Goal: Task Accomplishment & Management: Complete application form

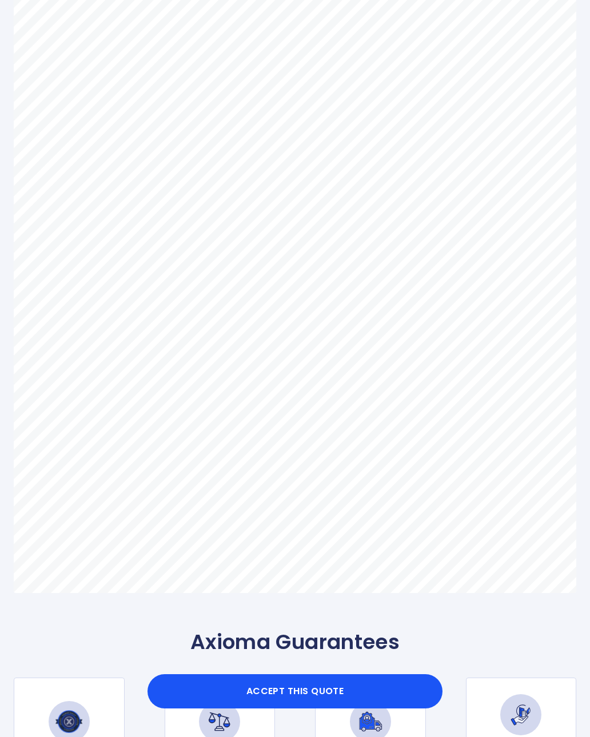
scroll to position [255, 0]
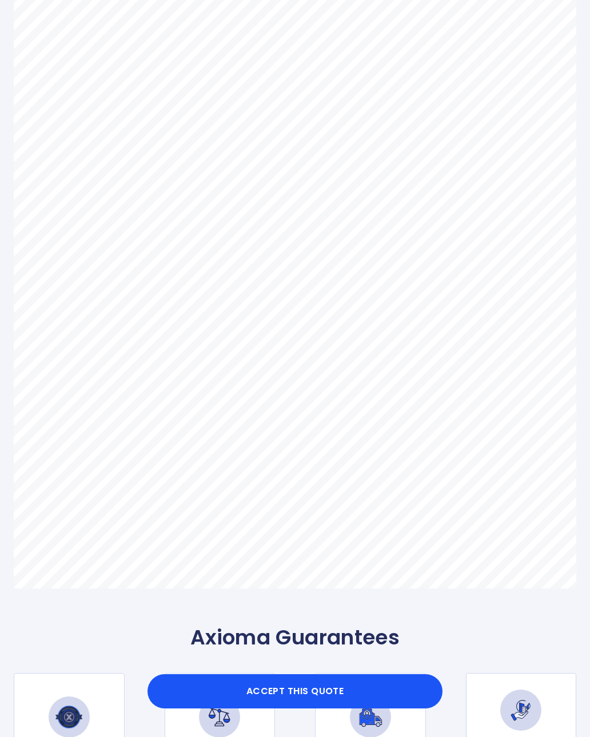
click at [336, 709] on button "Accept this Quote" at bounding box center [294, 691] width 295 height 34
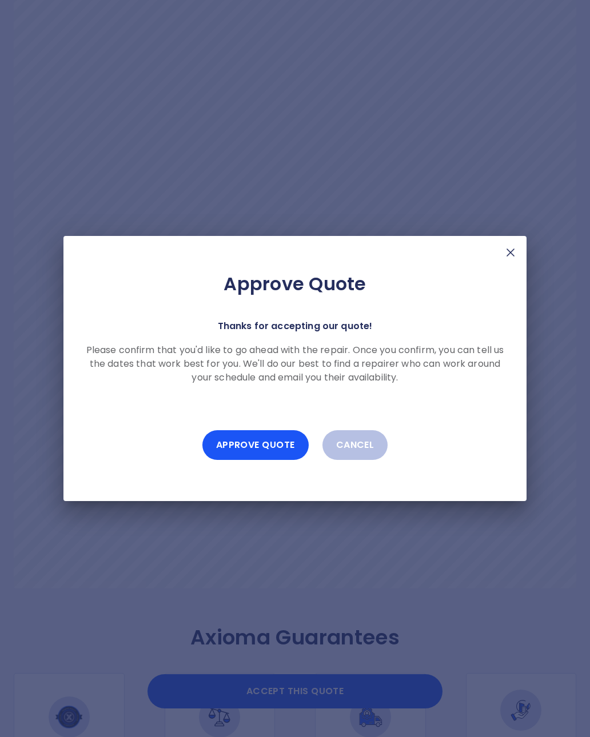
click at [273, 454] on button "Approve Quote" at bounding box center [255, 445] width 106 height 30
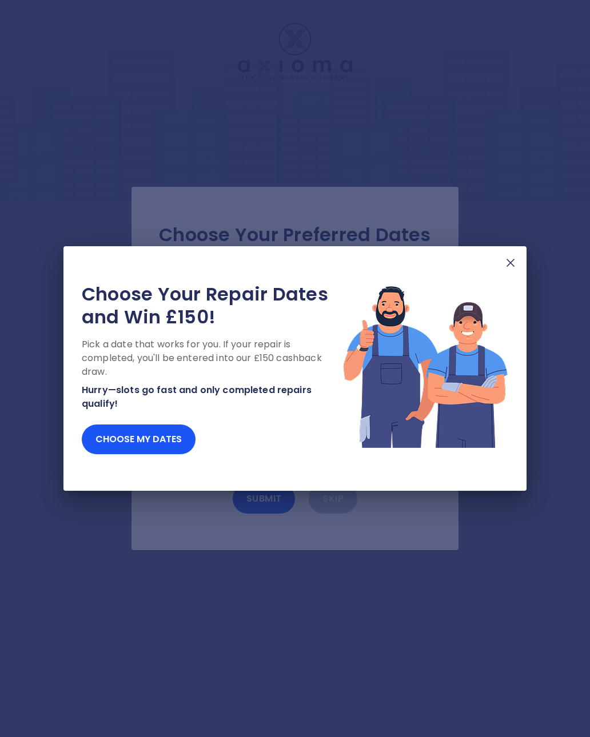
click at [513, 267] on img at bounding box center [511, 263] width 14 height 14
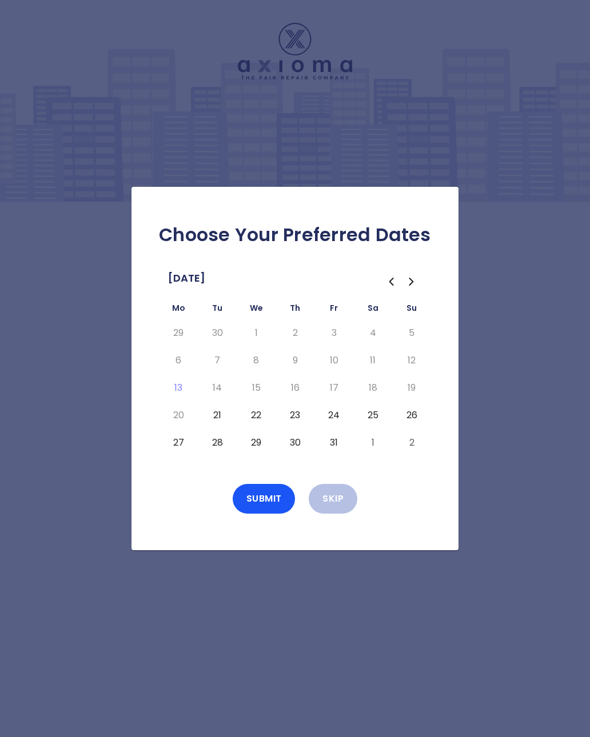
click at [329, 425] on button "24" at bounding box center [333, 415] width 21 height 18
click at [370, 425] on button "25" at bounding box center [372, 415] width 21 height 18
click at [410, 425] on button "26" at bounding box center [411, 415] width 21 height 18
click at [267, 508] on button "Submit" at bounding box center [264, 499] width 63 height 30
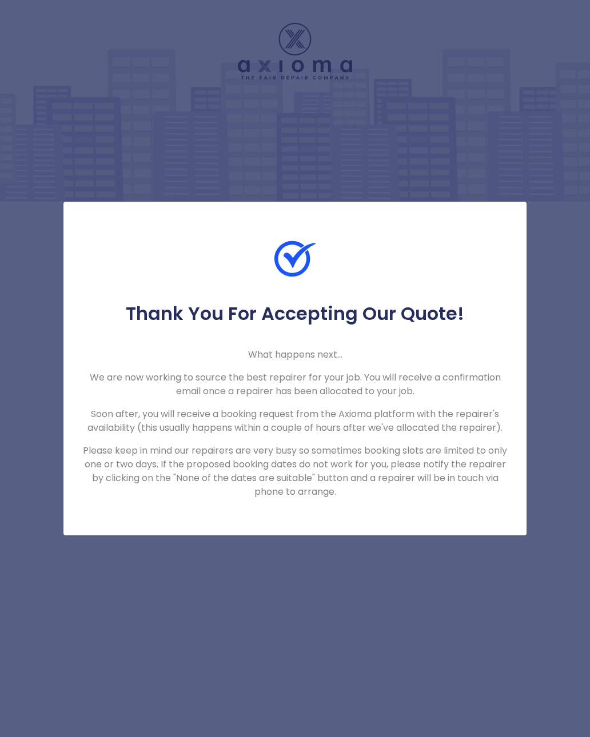
click at [406, 625] on div "Thank You For Accepting Our Quote! What happens next... We are now working to s…" at bounding box center [295, 368] width 590 height 737
click at [427, 643] on div "Thank You For Accepting Our Quote! What happens next... We are now working to s…" at bounding box center [295, 368] width 590 height 737
